Goal: Transaction & Acquisition: Obtain resource

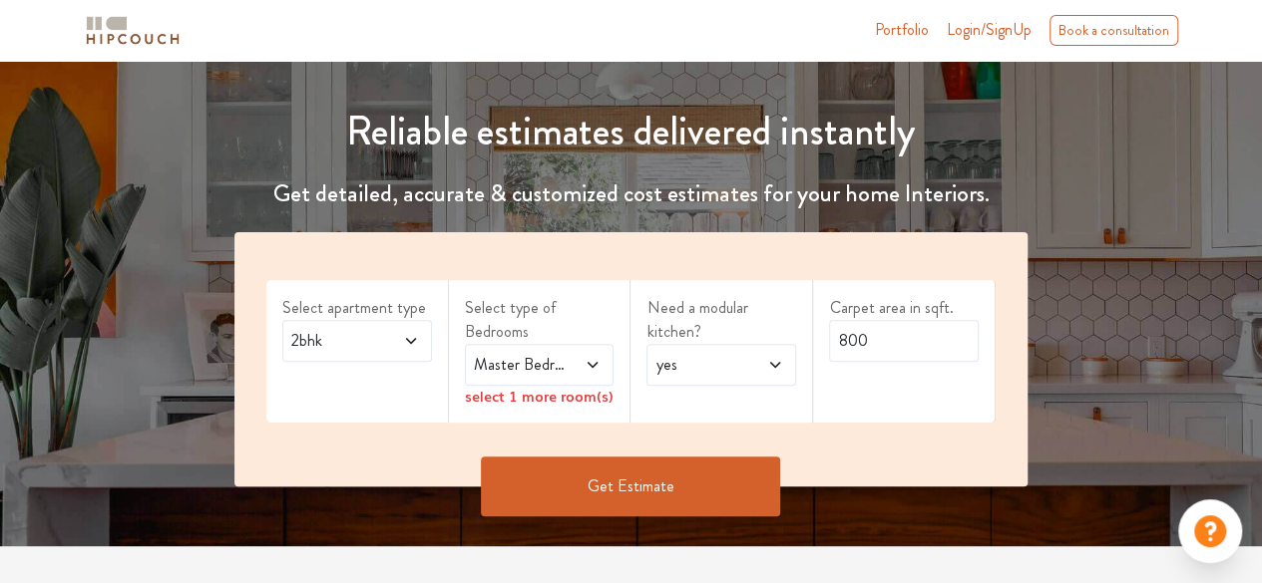
scroll to position [194, 0]
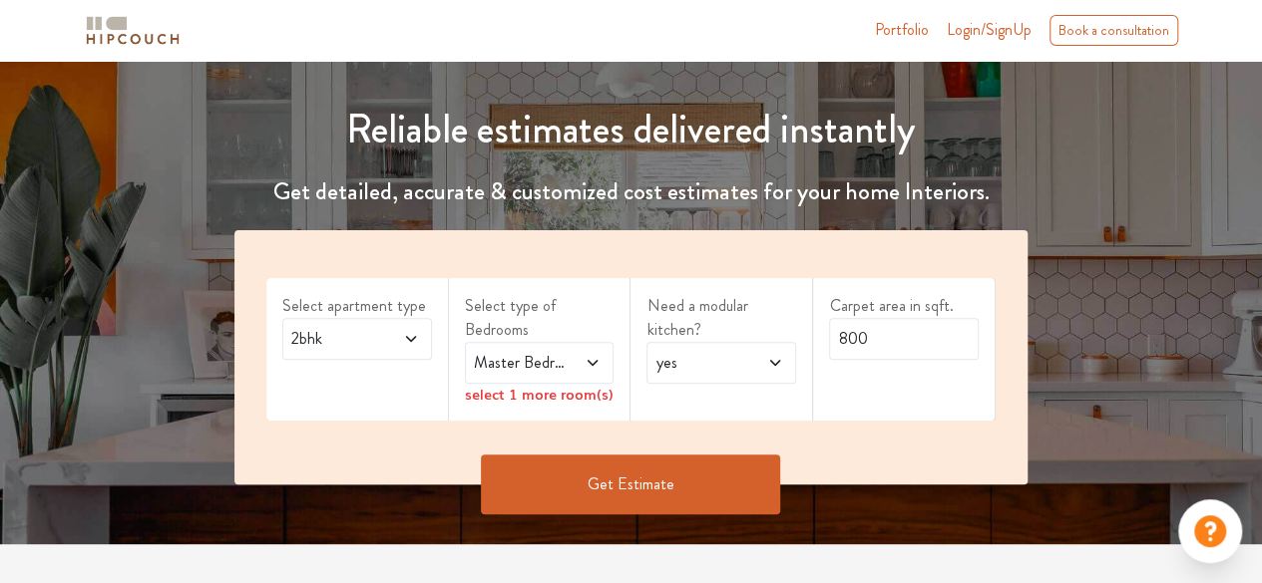
click at [396, 329] on span at bounding box center [402, 339] width 33 height 24
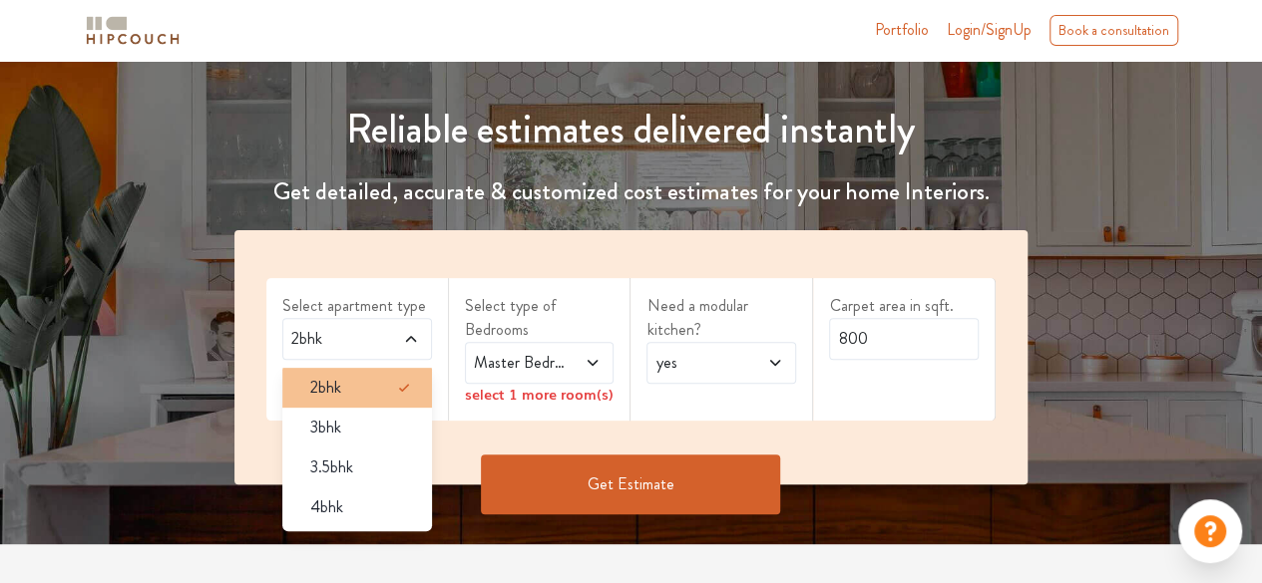
click at [345, 378] on div "2bhk" at bounding box center [363, 388] width 138 height 24
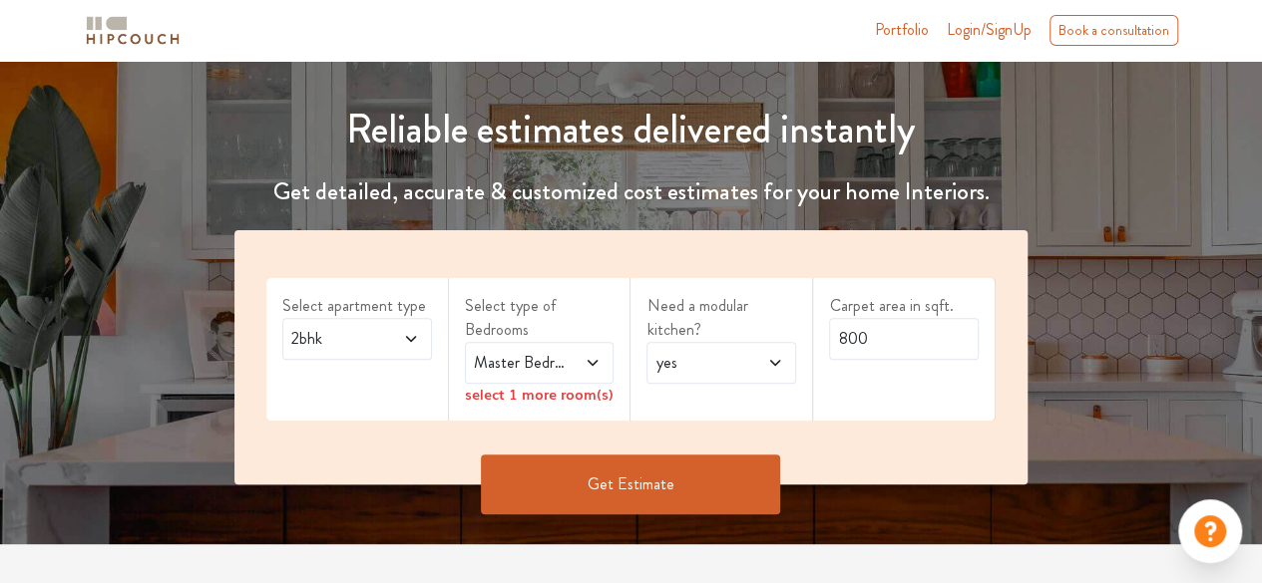
click at [554, 365] on span "Master Bedroom" at bounding box center [519, 363] width 99 height 24
click at [621, 302] on div "Select type of Bedrooms Master Bedroom select 1 more room(s)" at bounding box center [540, 349] width 183 height 143
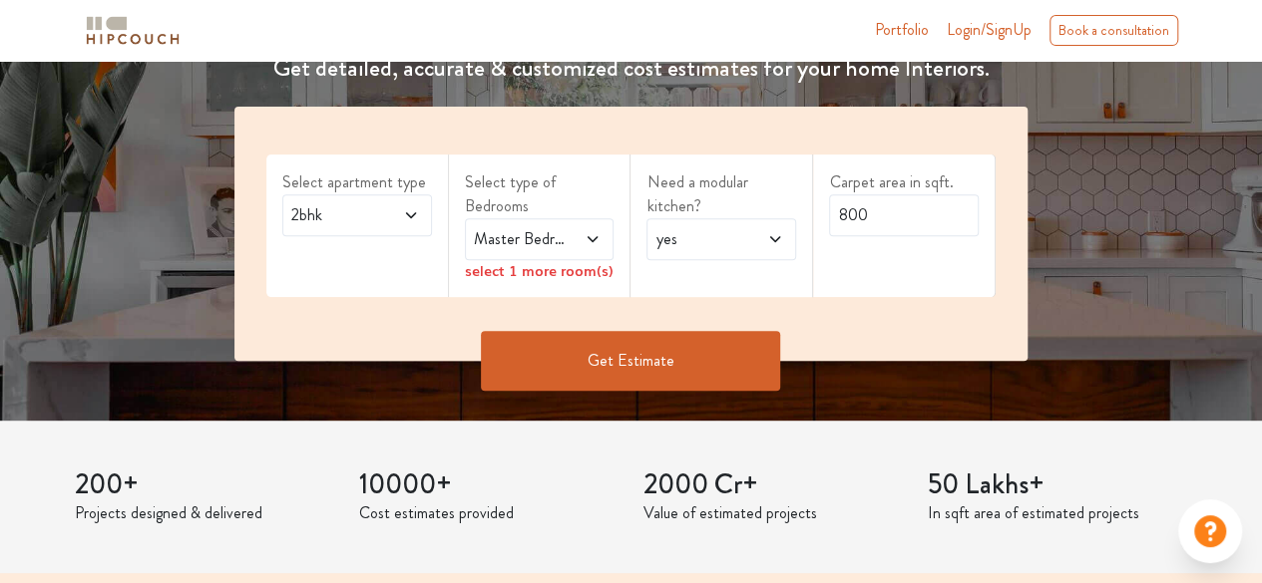
scroll to position [322, 0]
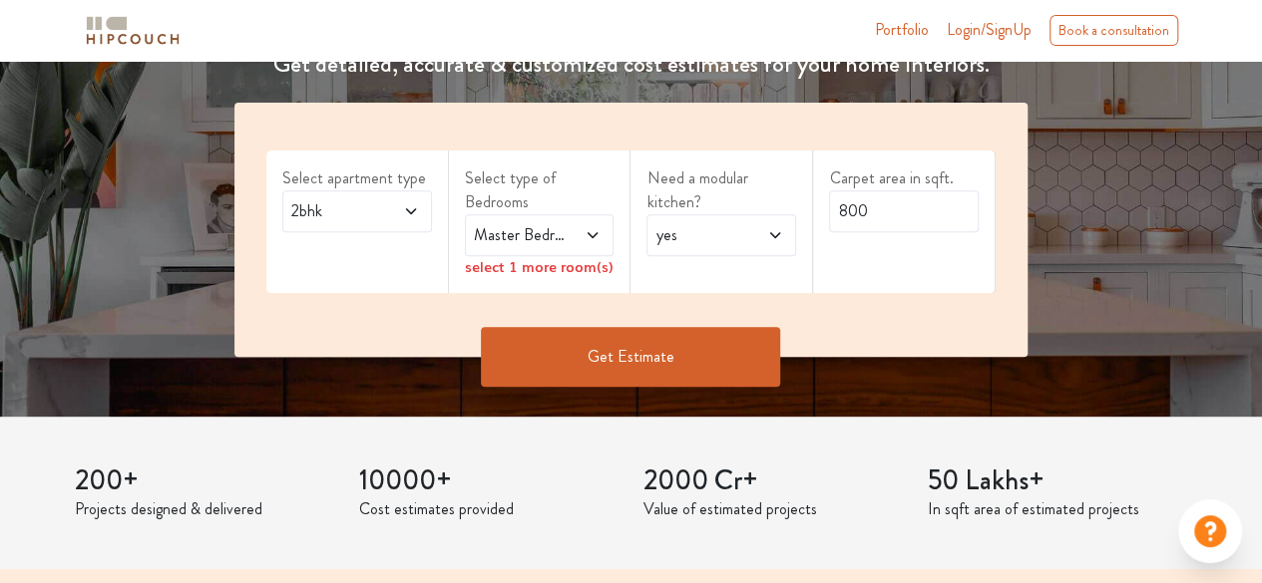
click at [595, 234] on icon at bounding box center [592, 235] width 10 height 6
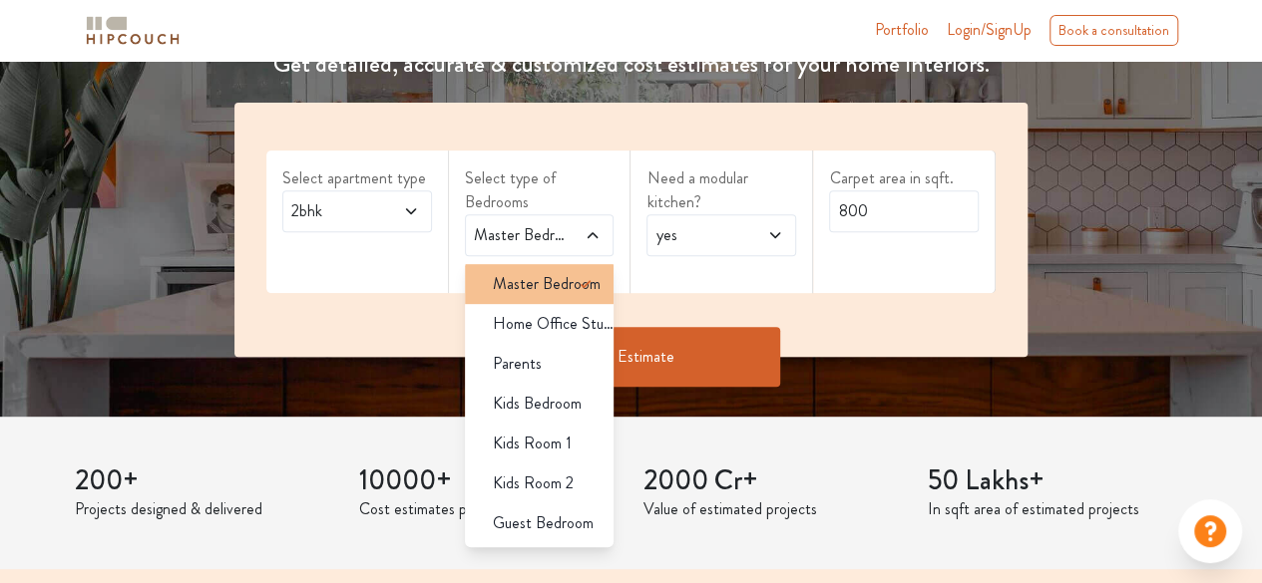
click at [566, 281] on span "Master Bedroom" at bounding box center [547, 284] width 108 height 24
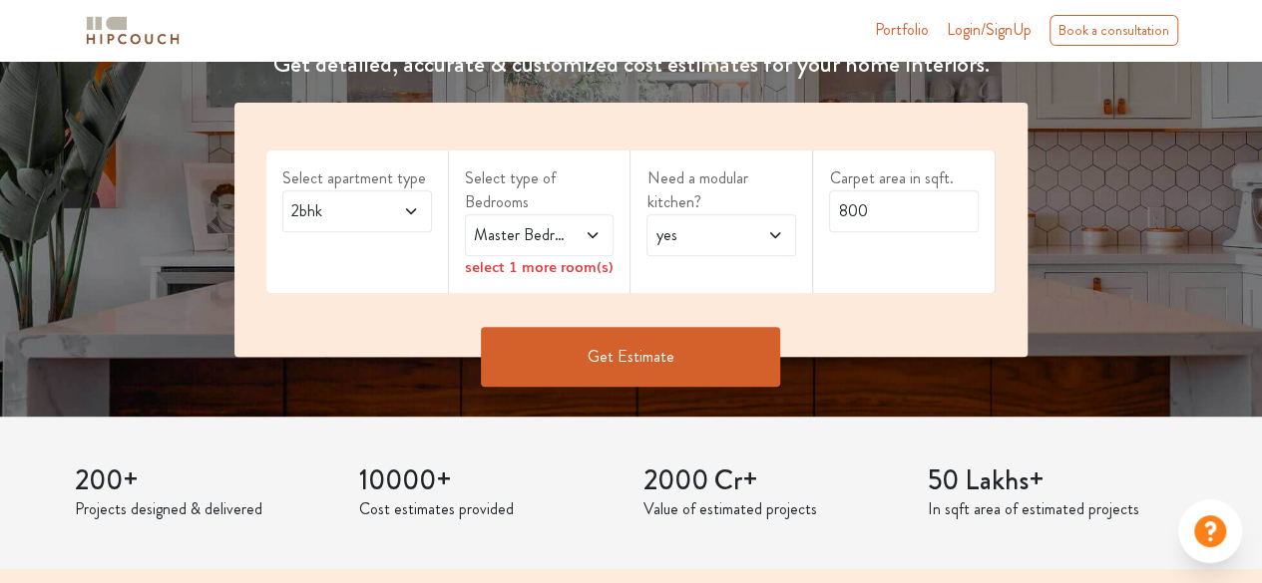
click at [626, 285] on div "Select type of Bedrooms Master Bedroom select 1 more room(s)" at bounding box center [540, 222] width 183 height 143
click at [560, 269] on div "select 1 more room(s)" at bounding box center [540, 266] width 150 height 21
click at [569, 233] on span at bounding box center [585, 235] width 33 height 24
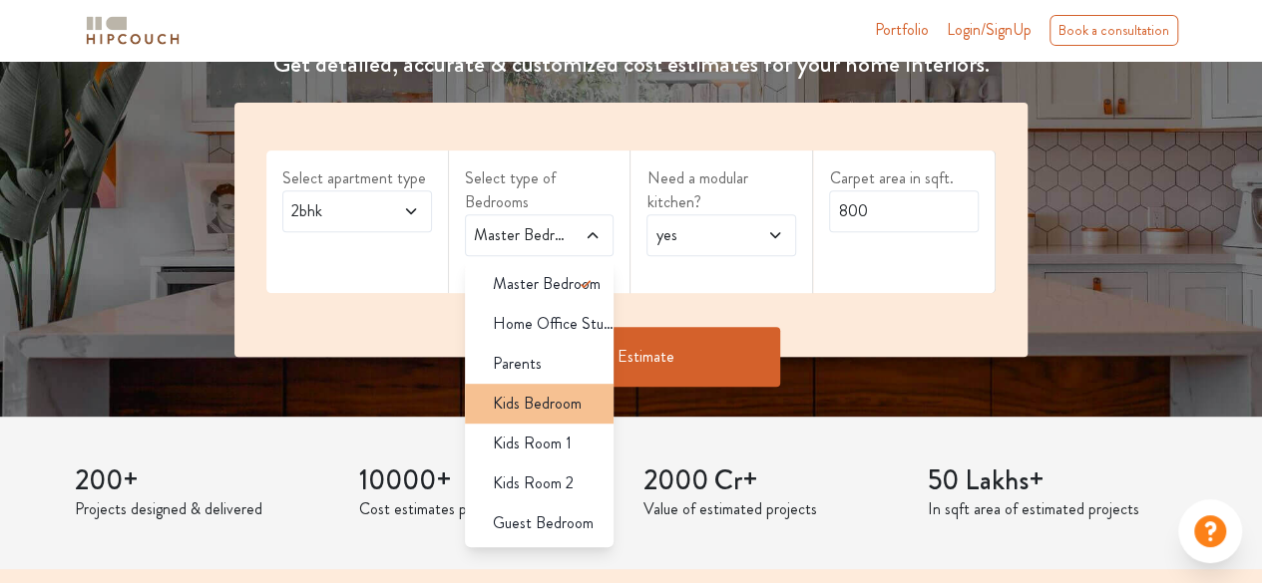
click at [547, 414] on span "Kids Bedroom" at bounding box center [537, 404] width 89 height 24
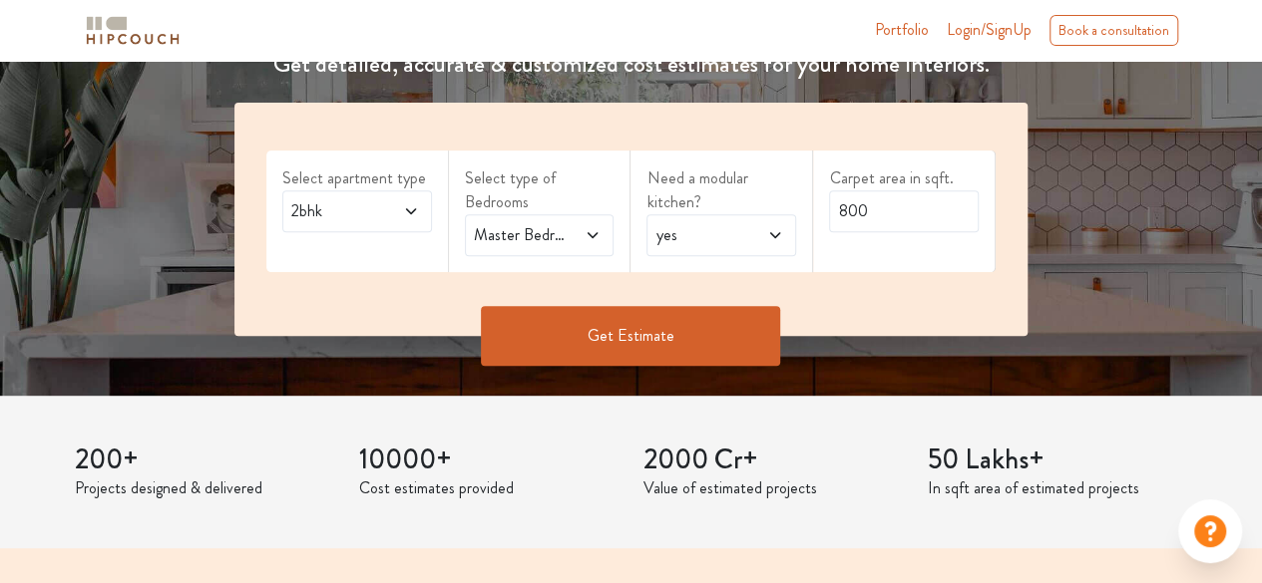
click at [658, 334] on button "Get Estimate" at bounding box center [630, 336] width 299 height 60
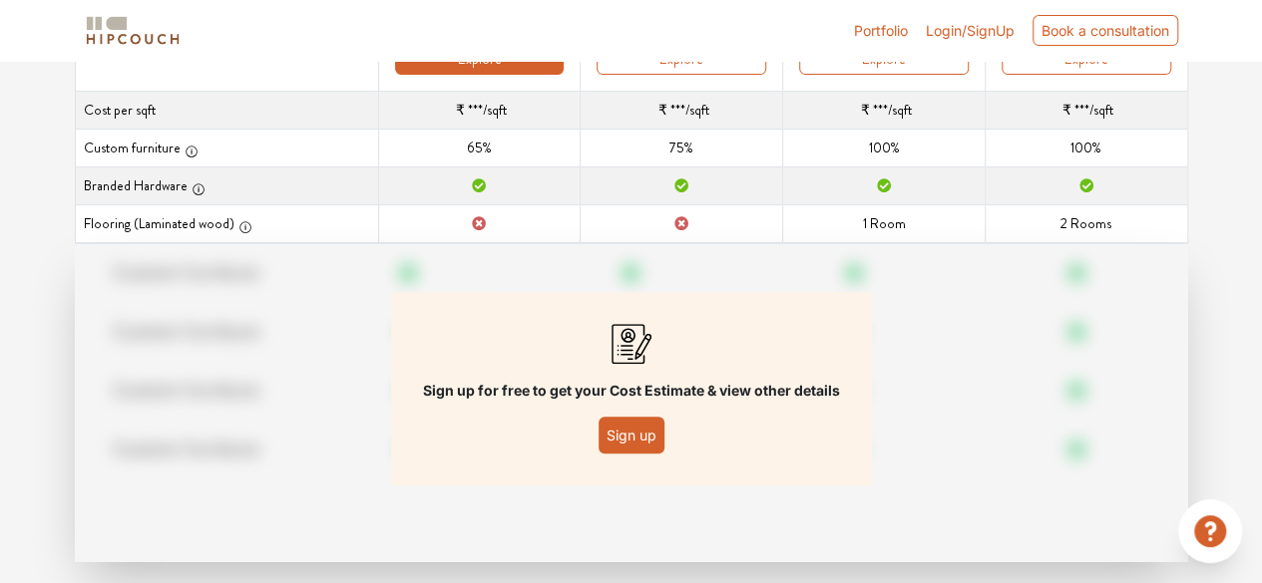
scroll to position [373, 0]
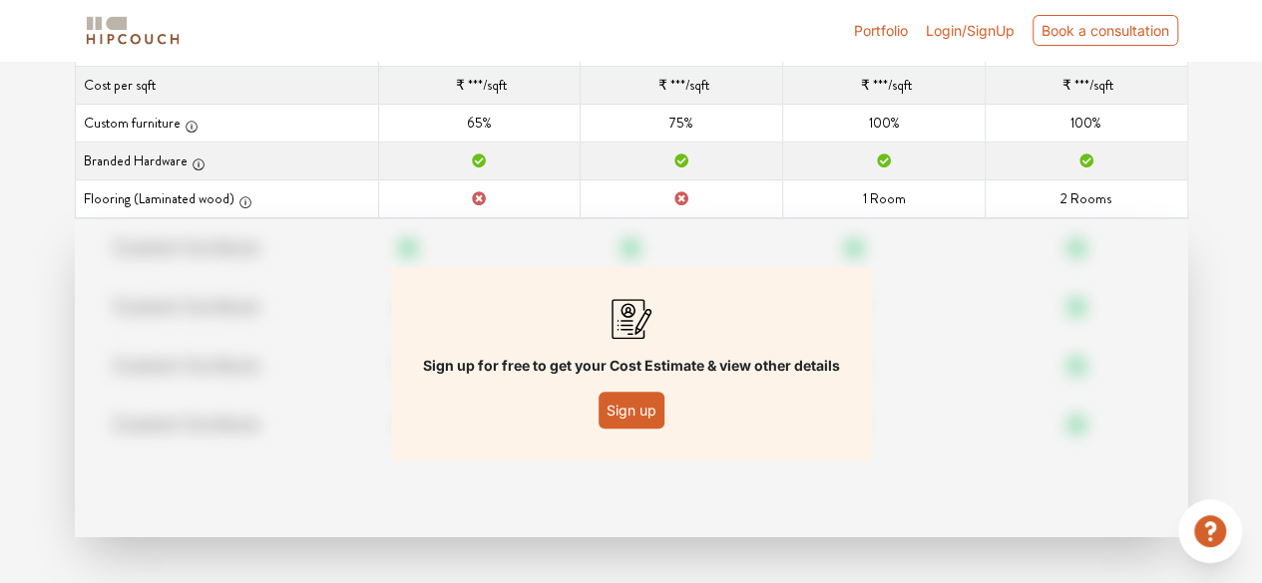
click at [620, 392] on button "Sign up" at bounding box center [631, 410] width 66 height 37
